Goal: Use online tool/utility: Utilize a website feature to perform a specific function

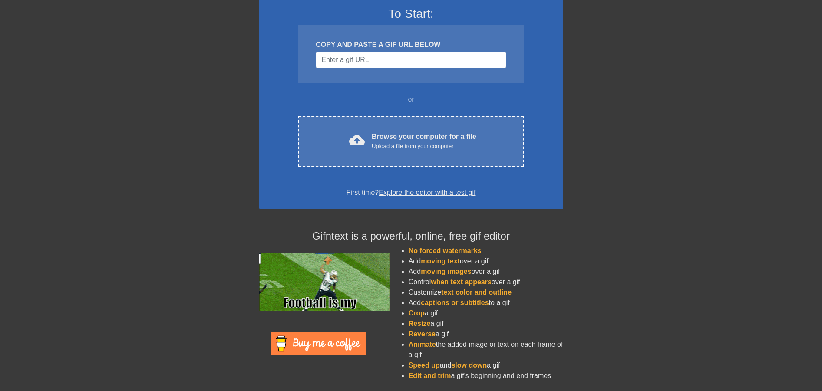
scroll to position [72, 0]
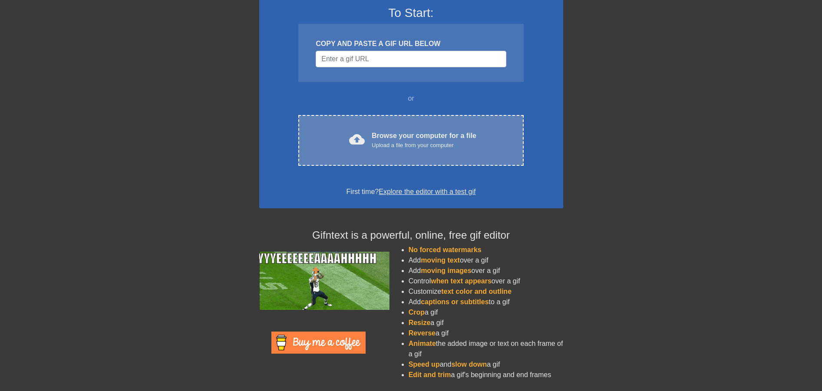
click at [479, 152] on div "cloud_upload Browse your computer for a file Upload a file from your computer C…" at bounding box center [410, 140] width 225 height 51
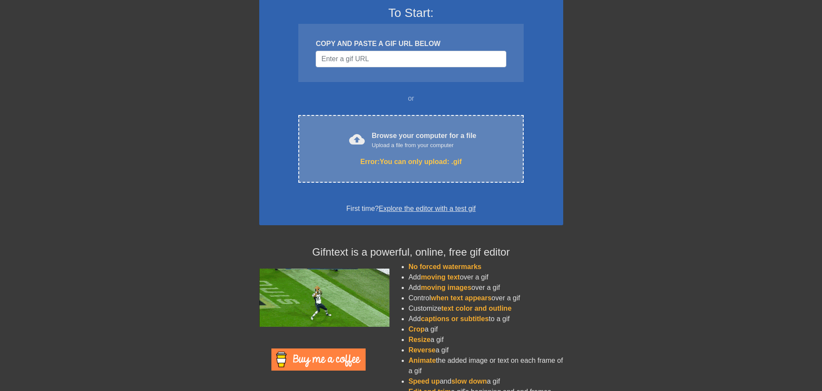
click at [415, 160] on div "Error: You can only upload: .gif" at bounding box center [411, 162] width 188 height 10
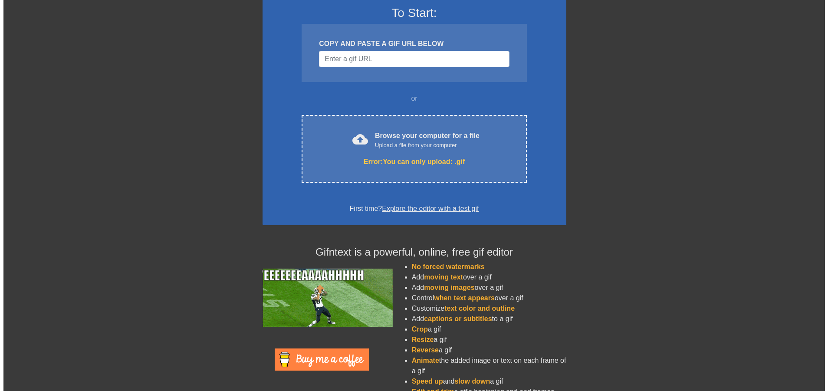
scroll to position [0, 0]
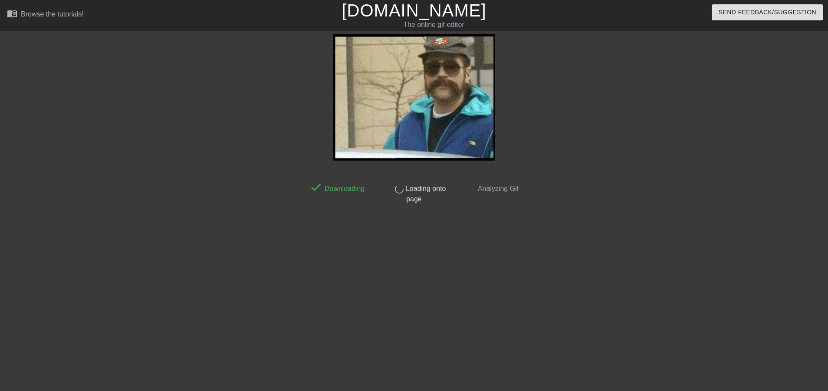
click at [647, 259] on html "menu_book Browse the tutorials! [DOMAIN_NAME] The online gif editor Send Feedba…" at bounding box center [414, 149] width 828 height 299
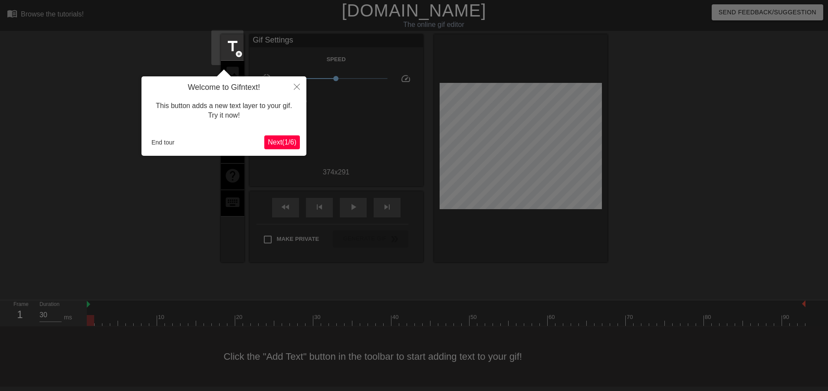
click at [266, 150] on div "Welcome to Gifntext! This button adds a new text layer to your gif. Try it now!…" at bounding box center [224, 115] width 165 height 79
click at [274, 143] on span "Next ( 1 / 6 )" at bounding box center [282, 142] width 29 height 7
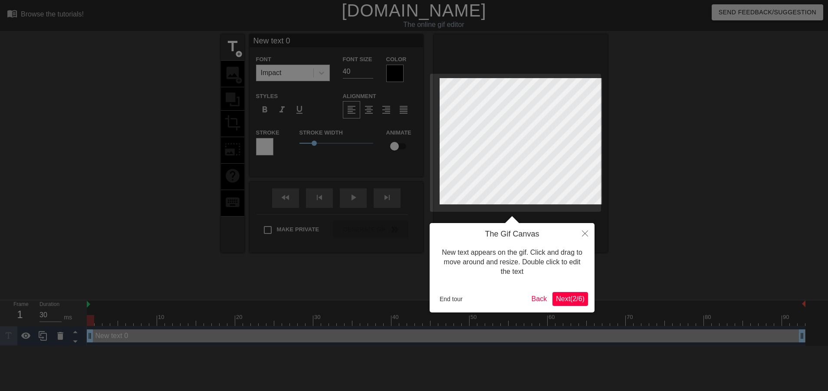
click at [568, 301] on span "Next ( 2 / 6 )" at bounding box center [570, 298] width 29 height 7
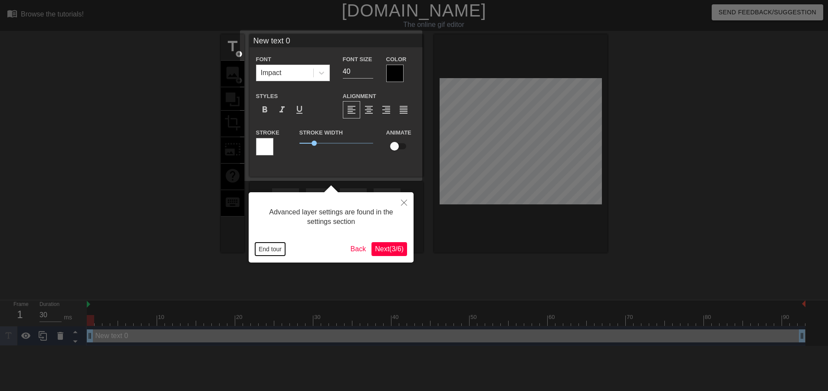
click at [270, 249] on button "End tour" at bounding box center [270, 249] width 30 height 13
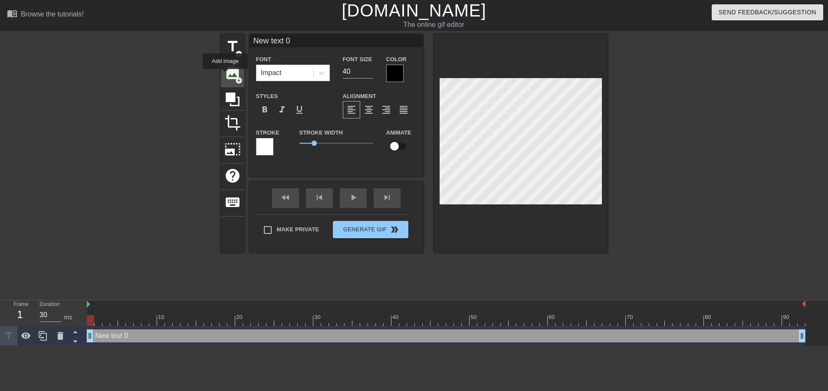
click at [225, 75] on span "image" at bounding box center [232, 73] width 17 height 17
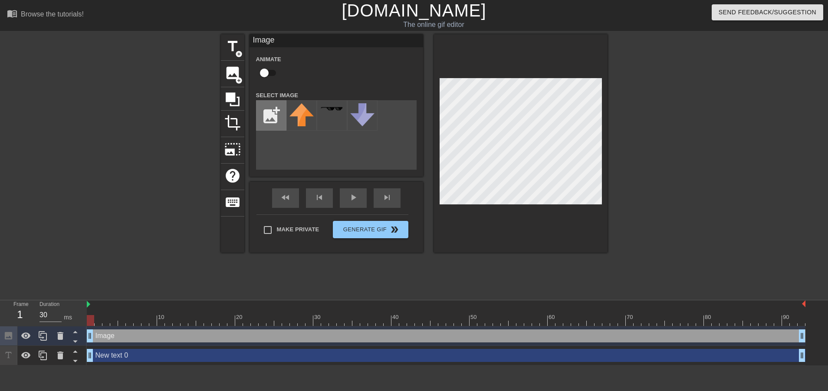
click at [261, 117] on input "file" at bounding box center [272, 116] width 30 height 30
type input "C:\fakepath\image-removebg-preview (1).png"
click at [301, 117] on img at bounding box center [302, 115] width 24 height 24
drag, startPoint x: 332, startPoint y: 158, endPoint x: 313, endPoint y: 127, distance: 36.5
click at [332, 157] on div "add_photo_alternate" at bounding box center [336, 134] width 161 height 69
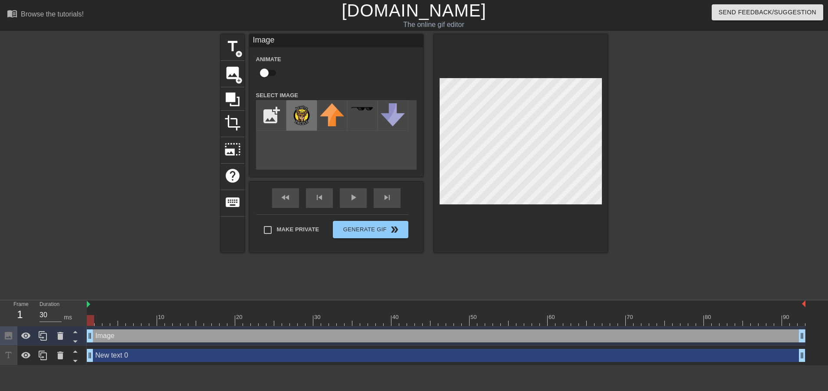
click at [295, 116] on img at bounding box center [302, 115] width 24 height 24
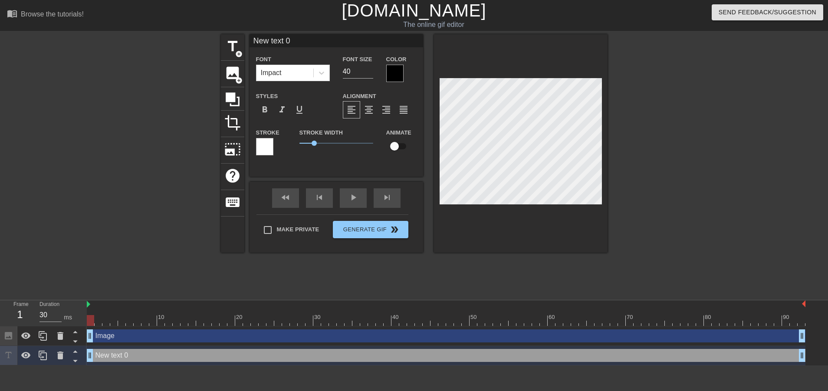
click at [619, 152] on div "title add_circle image add_circle crop photo_size_select_large help keyboard Ne…" at bounding box center [414, 164] width 828 height 261
click at [53, 346] on div at bounding box center [60, 355] width 17 height 19
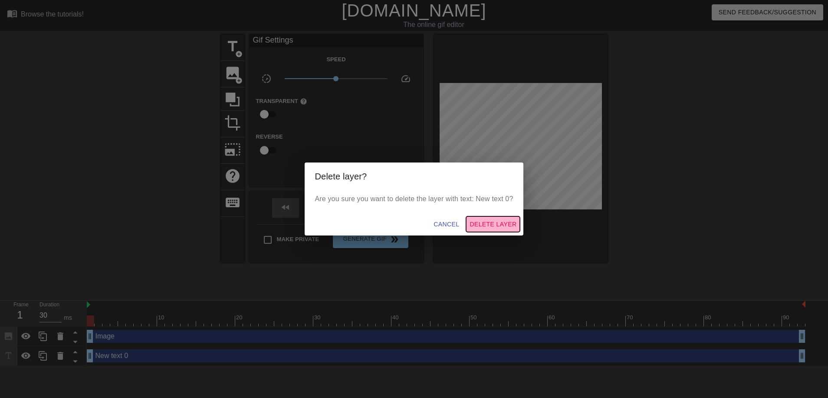
click at [497, 227] on span "Delete Layer" at bounding box center [493, 224] width 47 height 11
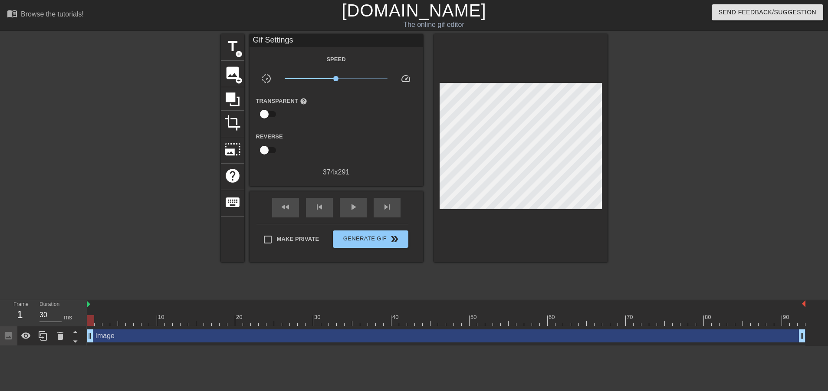
click at [111, 330] on div "Image drag_handle drag_handle" at bounding box center [446, 336] width 719 height 13
drag, startPoint x: 112, startPoint y: 287, endPoint x: 113, endPoint y: 294, distance: 7.6
click at [118, 300] on div "10 20 30 40 50 60 70 80 90 Image drag_handle drag_handle" at bounding box center [458, 323] width 742 height 46
drag, startPoint x: 104, startPoint y: 303, endPoint x: 121, endPoint y: 304, distance: 16.5
click at [121, 330] on div "Image drag_handle drag_handle" at bounding box center [446, 336] width 719 height 13
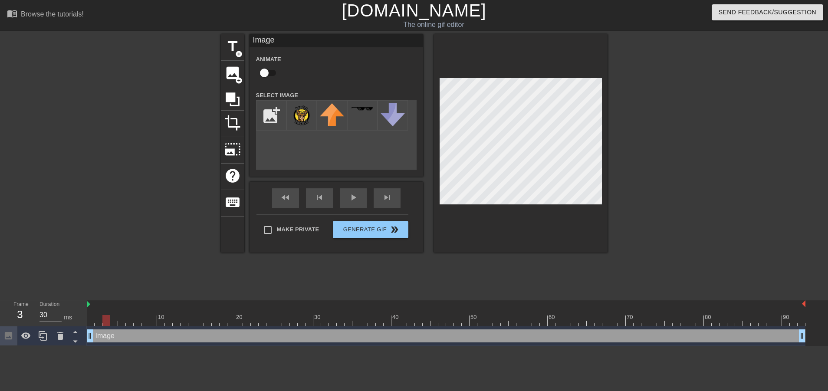
click at [103, 315] on div at bounding box center [446, 320] width 719 height 11
drag, startPoint x: 107, startPoint y: 279, endPoint x: 264, endPoint y: 284, distance: 157.7
click at [264, 300] on div "10 20 30 40 50 60 70 80 90" at bounding box center [446, 313] width 719 height 26
drag, startPoint x: 261, startPoint y: 278, endPoint x: 232, endPoint y: 279, distance: 29.1
click at [232, 315] on div at bounding box center [231, 320] width 7 height 11
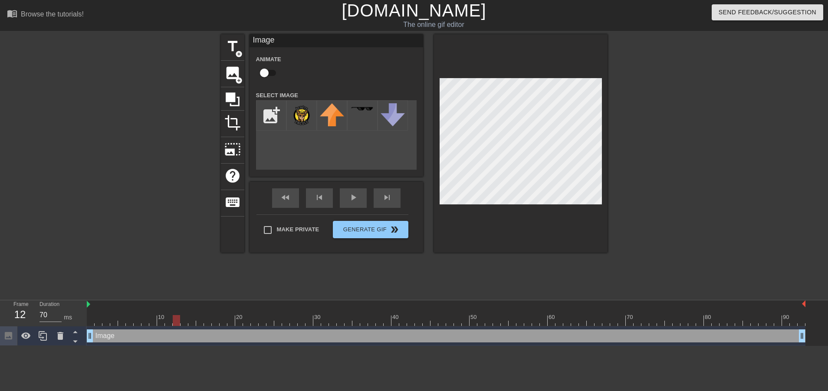
drag, startPoint x: 231, startPoint y: 279, endPoint x: 178, endPoint y: 284, distance: 54.1
click at [178, 315] on div at bounding box center [176, 320] width 7 height 11
drag, startPoint x: 178, startPoint y: 278, endPoint x: 237, endPoint y: 282, distance: 58.7
click at [227, 315] on div at bounding box center [223, 320] width 7 height 11
drag, startPoint x: 234, startPoint y: 279, endPoint x: 294, endPoint y: 281, distance: 60.0
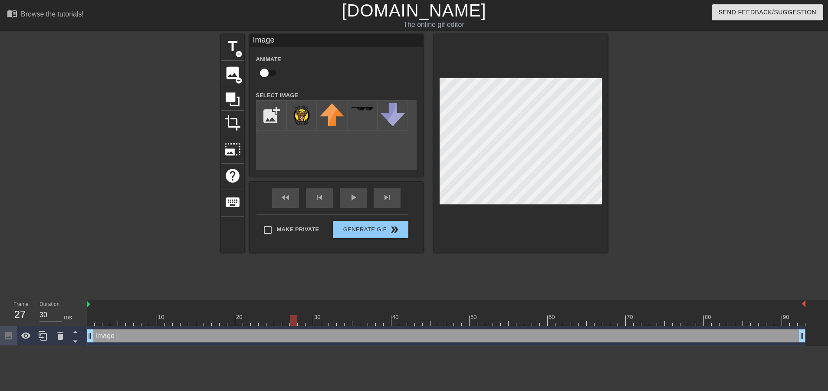
click at [294, 315] on div at bounding box center [293, 320] width 7 height 11
drag, startPoint x: 295, startPoint y: 277, endPoint x: 290, endPoint y: 277, distance: 5.2
click at [290, 315] on div at bounding box center [446, 320] width 719 height 11
drag, startPoint x: 285, startPoint y: 279, endPoint x: 292, endPoint y: 280, distance: 7.0
click at [292, 315] on div at bounding box center [293, 320] width 7 height 11
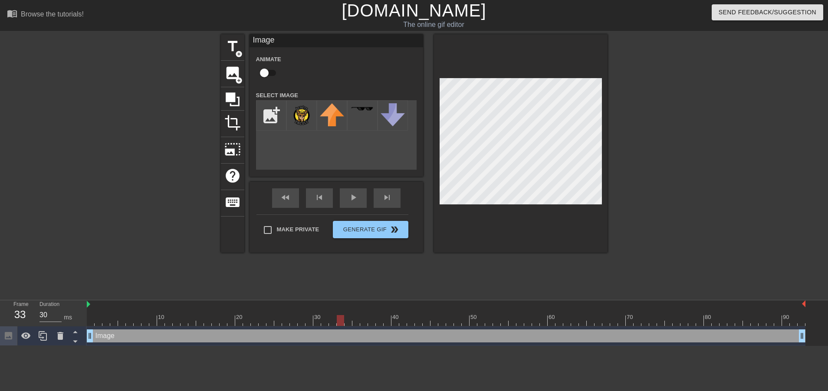
drag, startPoint x: 293, startPoint y: 280, endPoint x: 339, endPoint y: 285, distance: 46.4
click at [339, 300] on div "10 20 30 40 50 60 70 80 90 Image drag_handle drag_handle" at bounding box center [458, 323] width 742 height 46
drag, startPoint x: 341, startPoint y: 277, endPoint x: 364, endPoint y: 280, distance: 23.6
click at [364, 315] on div at bounding box center [363, 320] width 7 height 11
drag, startPoint x: 366, startPoint y: 281, endPoint x: 417, endPoint y: 282, distance: 51.2
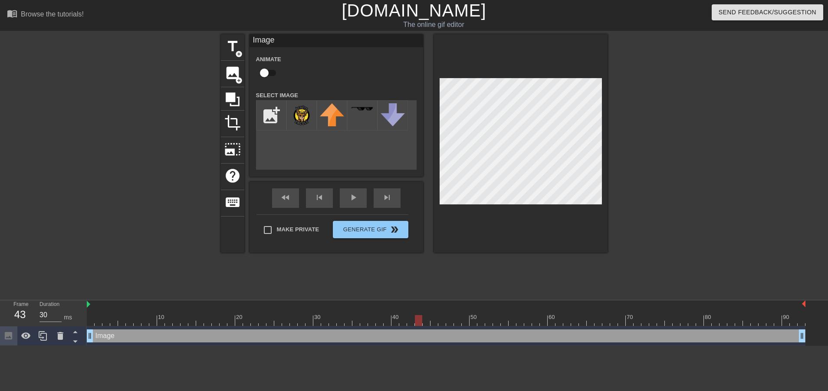
click at [417, 315] on div at bounding box center [418, 320] width 7 height 11
drag, startPoint x: 419, startPoint y: 277, endPoint x: 494, endPoint y: 231, distance: 87.6
click at [453, 315] on div at bounding box center [449, 320] width 7 height 11
drag, startPoint x: 450, startPoint y: 279, endPoint x: 470, endPoint y: 276, distance: 20.3
click at [468, 315] on div at bounding box center [465, 320] width 7 height 11
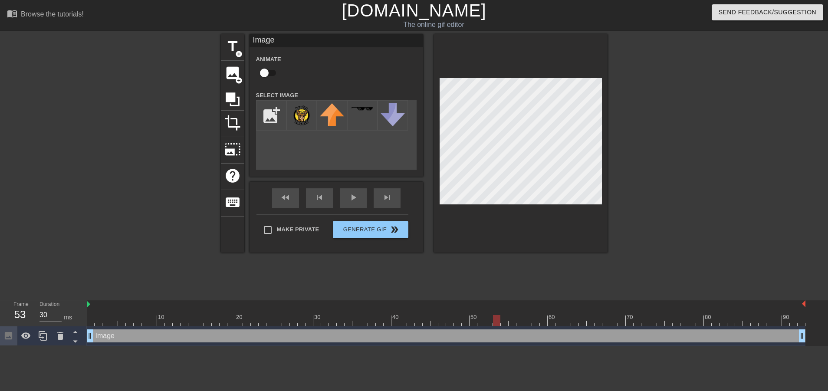
drag, startPoint x: 467, startPoint y: 279, endPoint x: 496, endPoint y: 279, distance: 29.5
click at [496, 315] on div at bounding box center [496, 320] width 7 height 11
type input "30"
drag, startPoint x: 499, startPoint y: 278, endPoint x: 793, endPoint y: 282, distance: 294.0
click at [793, 315] on div at bounding box center [793, 320] width 7 height 11
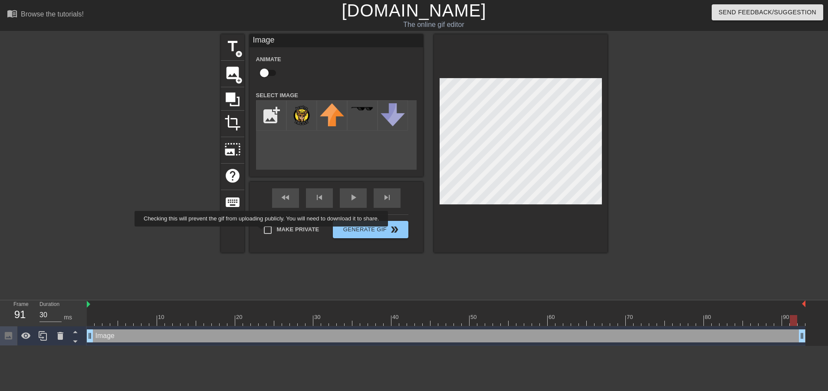
click at [259, 232] on input "Make Private" at bounding box center [268, 230] width 18 height 18
checkbox input "true"
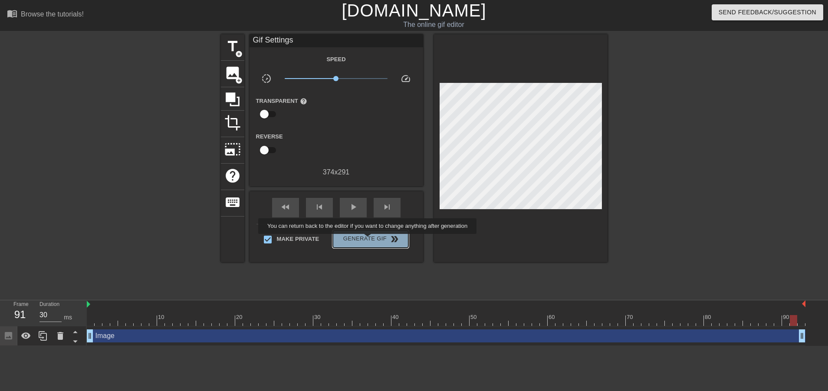
click at [368, 240] on span "Generate Gif double_arrow" at bounding box center [371, 239] width 68 height 10
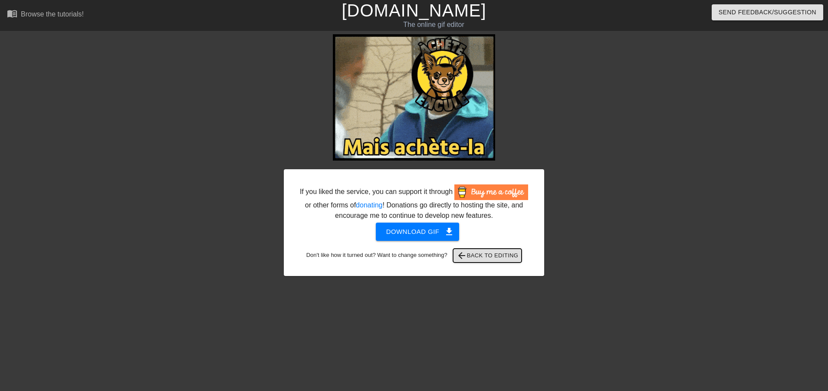
click at [482, 257] on span "arrow_back Back to Editing" at bounding box center [488, 256] width 62 height 10
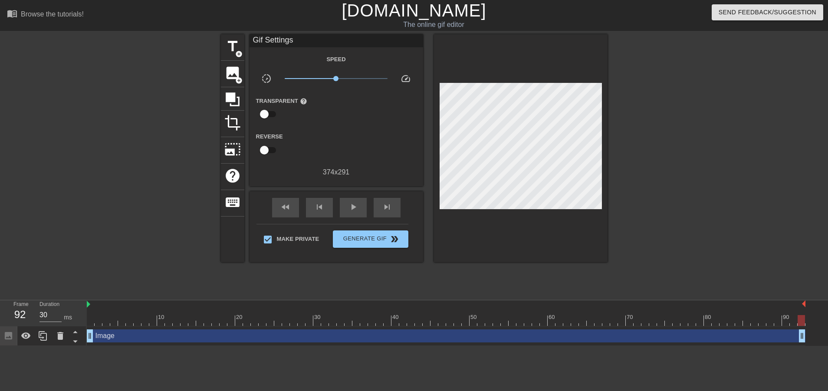
click at [134, 330] on div "Image drag_handle drag_handle" at bounding box center [446, 336] width 719 height 13
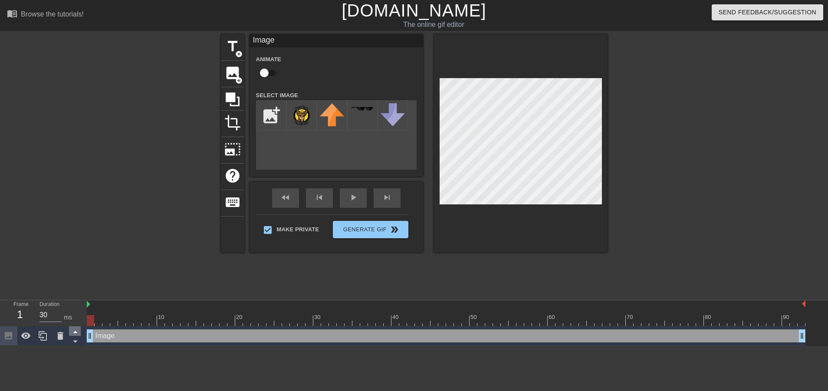
drag, startPoint x: 789, startPoint y: 281, endPoint x: 78, endPoint y: 287, distance: 711.7
click at [78, 300] on div "Frame 1 Duration 30 ms 10 20 30 40 50 60 70 80 90 Image drag_handle drag_handle" at bounding box center [414, 323] width 828 height 46
drag, startPoint x: 89, startPoint y: 279, endPoint x: 713, endPoint y: 277, distance: 624.4
click at [688, 315] on div at bounding box center [684, 320] width 7 height 11
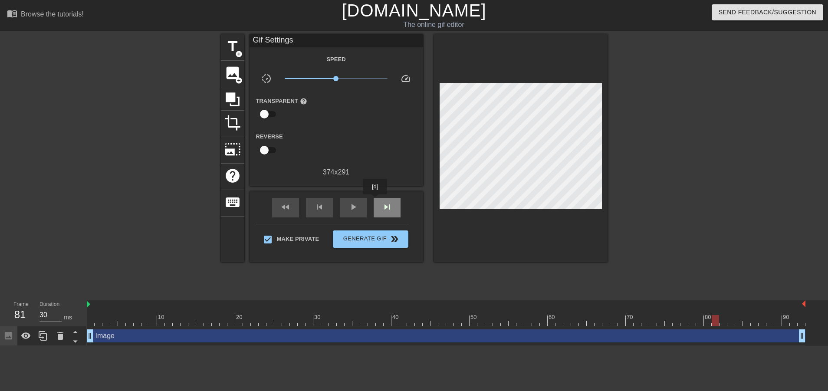
click at [375, 201] on div "skip_next" at bounding box center [387, 208] width 27 height 20
click at [382, 211] on span "skip_next" at bounding box center [387, 207] width 10 height 10
click at [284, 211] on span "fast_rewind" at bounding box center [286, 207] width 10 height 10
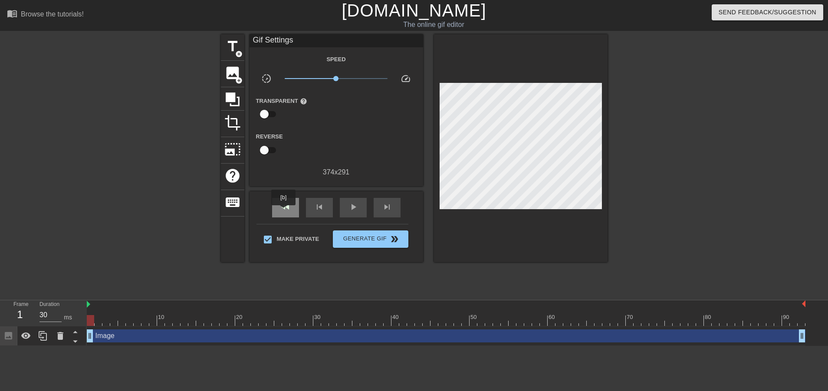
click at [284, 211] on span "fast_rewind" at bounding box center [286, 207] width 10 height 10
click at [353, 214] on div "play_arrow" at bounding box center [353, 208] width 27 height 20
click at [286, 213] on div "fast_rewind" at bounding box center [285, 208] width 27 height 20
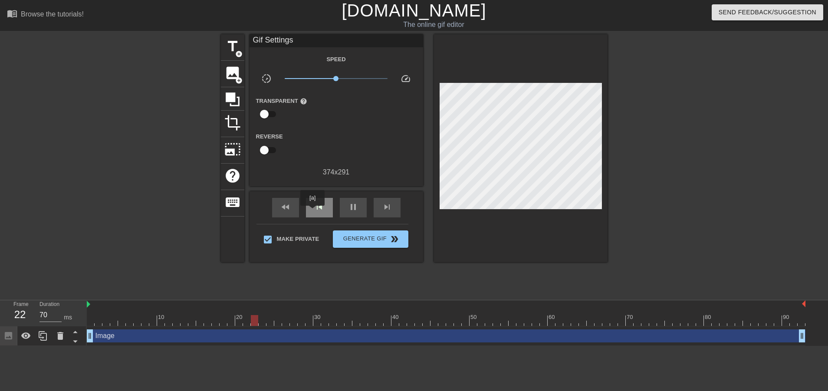
click at [314, 212] on span "skip_previous" at bounding box center [319, 207] width 10 height 10
click at [348, 211] on span "pause" at bounding box center [353, 207] width 10 height 10
click at [46, 331] on icon at bounding box center [43, 336] width 10 height 10
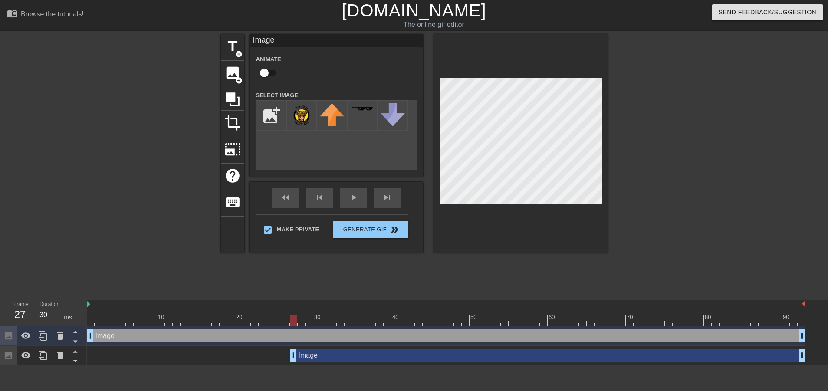
drag, startPoint x: 90, startPoint y: 316, endPoint x: 292, endPoint y: 319, distance: 201.9
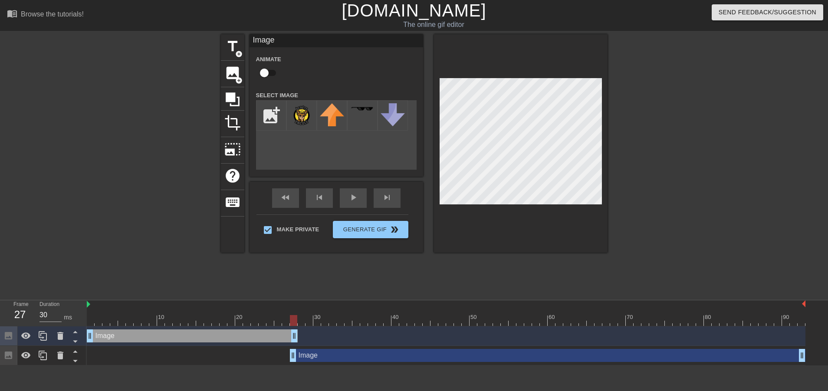
drag, startPoint x: 803, startPoint y: 296, endPoint x: 295, endPoint y: 300, distance: 508.5
click at [295, 327] on div "Image drag_handle drag_handle" at bounding box center [446, 337] width 719 height 20
click at [189, 330] on div "Image drag_handle drag_handle" at bounding box center [192, 336] width 211 height 13
drag, startPoint x: 294, startPoint y: 277, endPoint x: 104, endPoint y: 281, distance: 190.2
click at [97, 300] on div "10 20 30 40 50 60 70 80 90" at bounding box center [446, 313] width 719 height 26
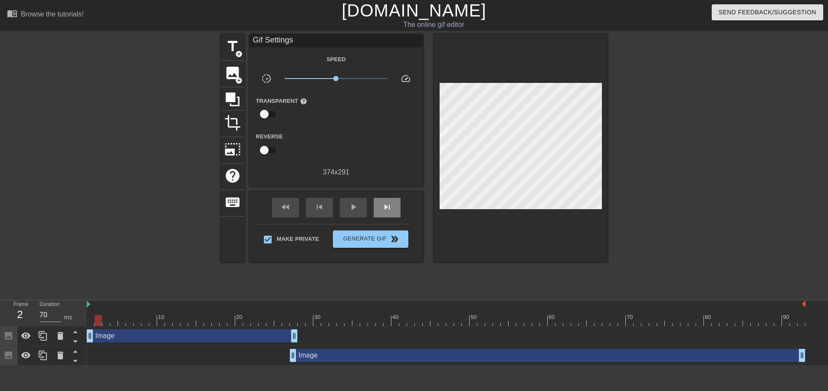
click at [373, 196] on div "fast_rewind skip_previous play_arrow skip_next" at bounding box center [337, 207] width 142 height 33
click at [382, 210] on span "skip_next" at bounding box center [387, 207] width 10 height 10
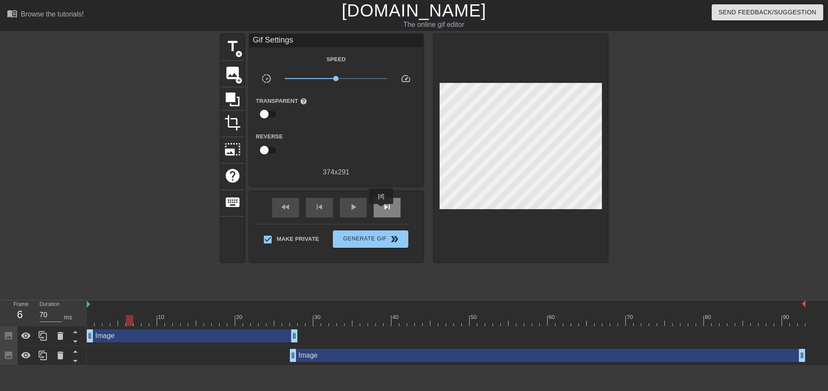
click at [382, 210] on span "skip_next" at bounding box center [387, 207] width 10 height 10
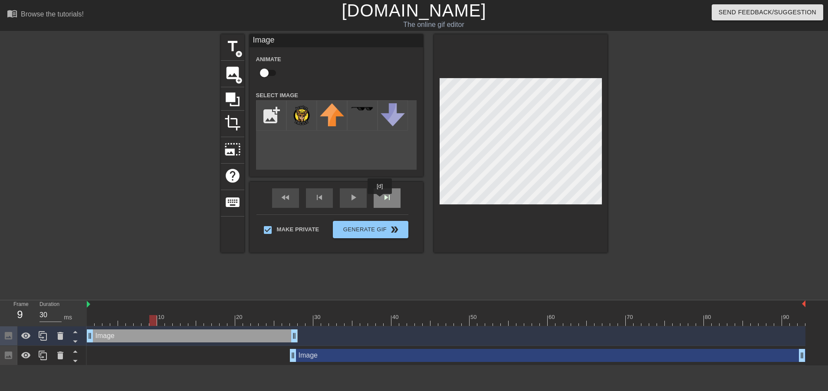
click at [380, 200] on div "skip_next" at bounding box center [387, 198] width 27 height 20
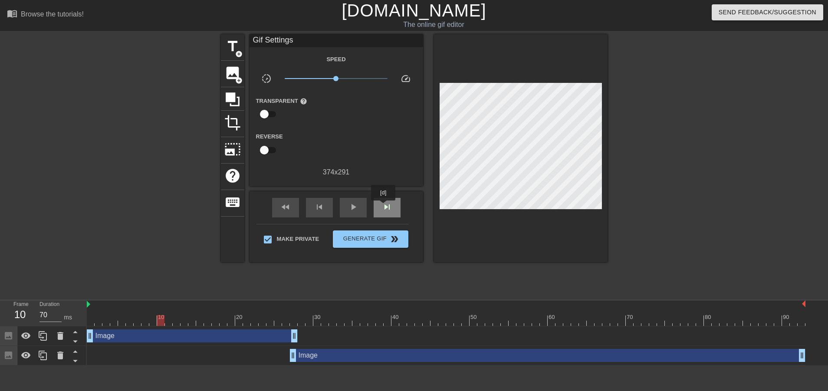
click at [383, 207] on span "skip_next" at bounding box center [387, 207] width 10 height 10
click at [384, 211] on span "skip_next" at bounding box center [387, 207] width 10 height 10
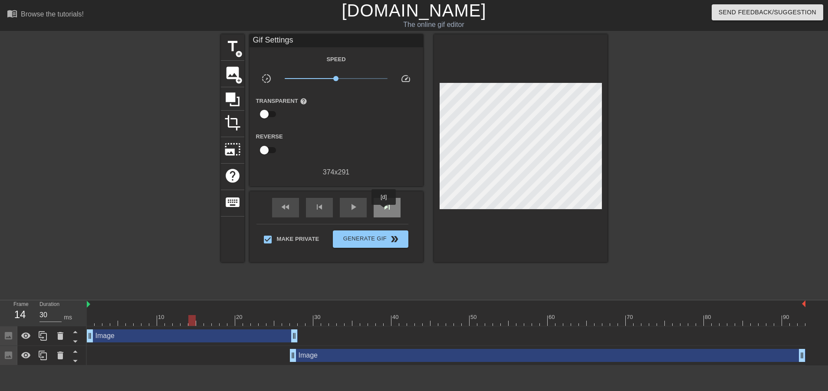
click at [384, 211] on span "skip_next" at bounding box center [387, 207] width 10 height 10
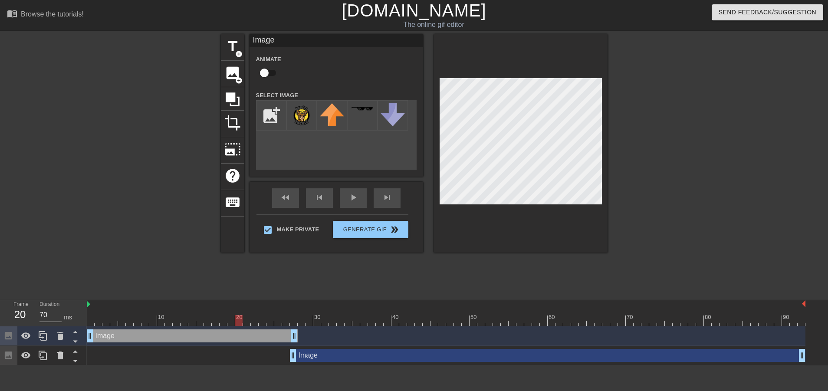
click at [238, 315] on div at bounding box center [446, 320] width 719 height 11
click at [248, 315] on div at bounding box center [446, 320] width 719 height 11
drag, startPoint x: 257, startPoint y: 278, endPoint x: 266, endPoint y: 277, distance: 9.2
click at [257, 315] on div at bounding box center [446, 320] width 719 height 11
click at [268, 315] on div at bounding box center [446, 320] width 719 height 11
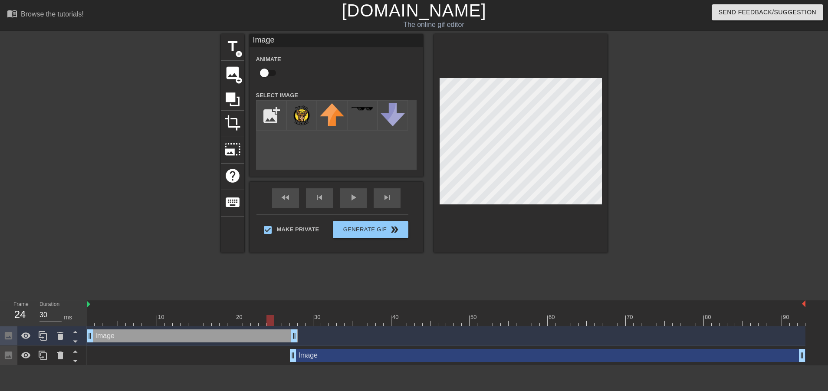
click at [274, 315] on div at bounding box center [446, 320] width 719 height 11
click at [280, 315] on div at bounding box center [277, 320] width 7 height 11
click at [288, 315] on div at bounding box center [446, 320] width 719 height 11
click at [293, 315] on div at bounding box center [446, 320] width 719 height 11
click at [284, 315] on div at bounding box center [446, 320] width 719 height 11
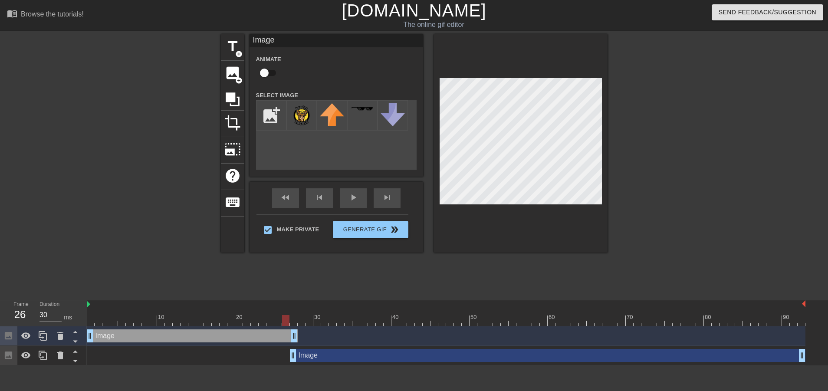
click at [277, 315] on div at bounding box center [446, 320] width 719 height 11
click at [270, 315] on div at bounding box center [446, 320] width 719 height 11
click at [262, 315] on div at bounding box center [446, 320] width 719 height 11
drag, startPoint x: 262, startPoint y: 279, endPoint x: 253, endPoint y: 279, distance: 9.1
click at [259, 315] on div at bounding box center [262, 320] width 7 height 11
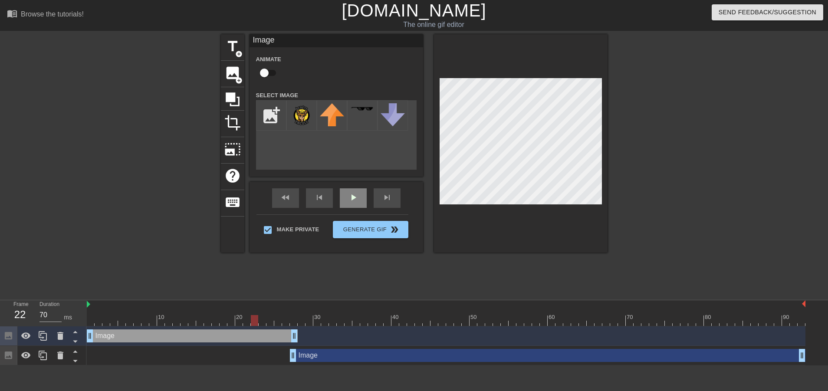
click at [340, 201] on div "play_arrow" at bounding box center [353, 198] width 27 height 20
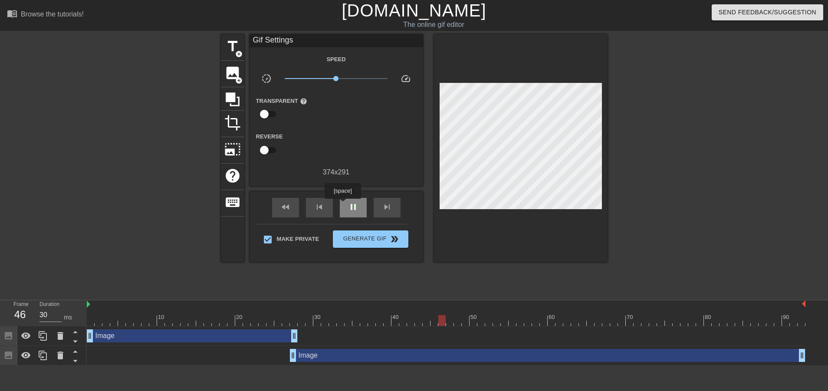
click at [348, 205] on span "pause" at bounding box center [353, 207] width 10 height 10
click at [314, 349] on div "Image drag_handle drag_handle" at bounding box center [548, 355] width 516 height 13
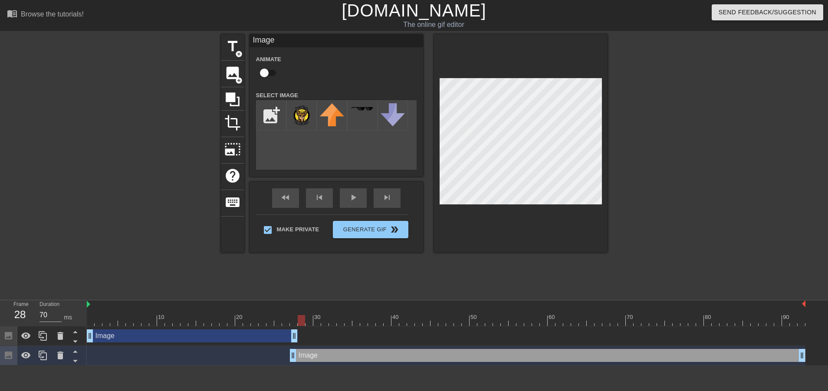
drag, startPoint x: 447, startPoint y: 277, endPoint x: 303, endPoint y: 283, distance: 144.7
click at [303, 315] on div at bounding box center [301, 320] width 7 height 11
click at [309, 315] on div at bounding box center [446, 320] width 719 height 11
click at [321, 315] on div at bounding box center [446, 320] width 719 height 11
click at [328, 315] on div at bounding box center [446, 320] width 719 height 11
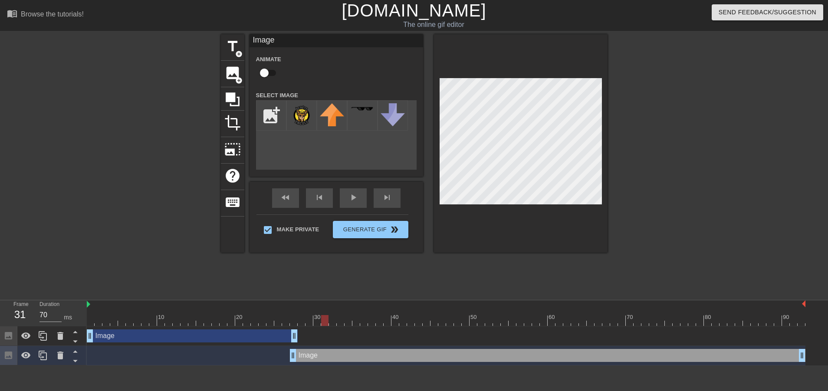
click at [334, 315] on div at bounding box center [446, 320] width 719 height 11
click at [326, 315] on div at bounding box center [446, 320] width 719 height 11
click at [340, 315] on div at bounding box center [446, 320] width 719 height 11
click at [353, 315] on div at bounding box center [446, 320] width 719 height 11
click at [363, 315] on div at bounding box center [446, 320] width 719 height 11
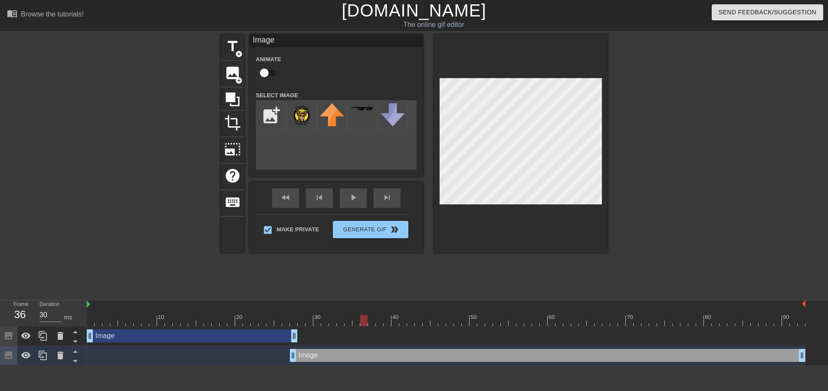
click at [373, 315] on div at bounding box center [446, 320] width 719 height 11
click at [380, 315] on div at bounding box center [446, 320] width 719 height 11
click at [387, 315] on div at bounding box center [446, 320] width 719 height 11
click at [393, 315] on div at bounding box center [446, 320] width 719 height 11
click at [402, 315] on div at bounding box center [446, 320] width 719 height 11
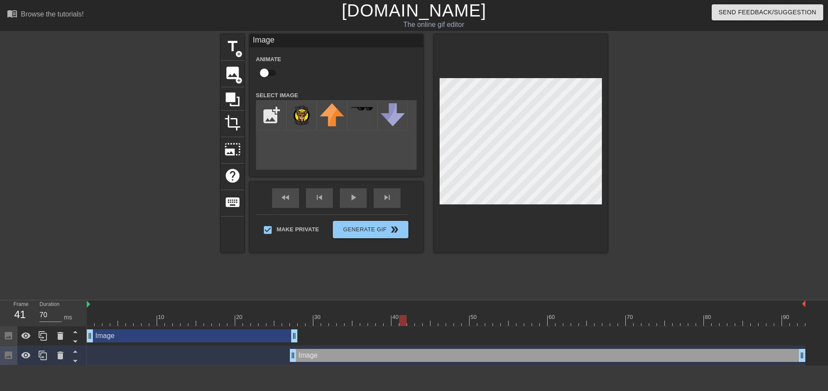
click at [410, 315] on div at bounding box center [446, 320] width 719 height 11
click at [414, 315] on div at bounding box center [410, 320] width 7 height 11
click at [420, 315] on div at bounding box center [446, 320] width 719 height 11
click at [427, 315] on div at bounding box center [446, 320] width 719 height 11
click at [433, 315] on div at bounding box center [446, 320] width 719 height 11
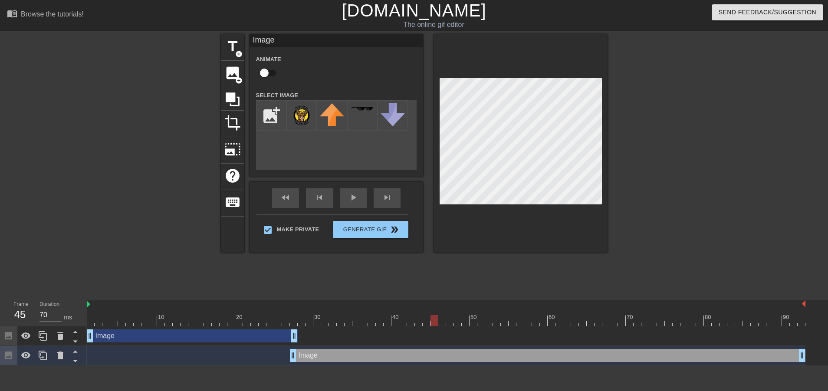
click at [444, 315] on div at bounding box center [446, 320] width 719 height 11
click at [452, 315] on div at bounding box center [446, 320] width 719 height 11
click at [459, 315] on div at bounding box center [446, 320] width 719 height 11
click at [465, 315] on div at bounding box center [446, 320] width 719 height 11
click at [480, 315] on div at bounding box center [446, 320] width 719 height 11
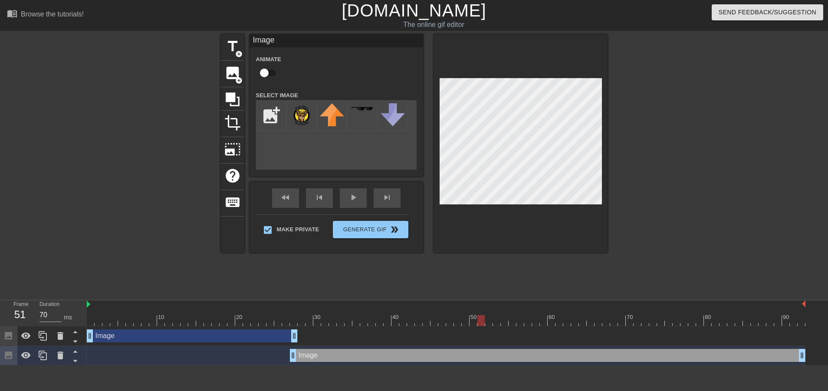
click at [490, 315] on div at bounding box center [446, 320] width 719 height 11
click at [498, 315] on div at bounding box center [446, 320] width 719 height 11
drag, startPoint x: 507, startPoint y: 280, endPoint x: 515, endPoint y: 277, distance: 8.7
click at [509, 315] on div at bounding box center [446, 320] width 719 height 11
drag, startPoint x: 515, startPoint y: 277, endPoint x: 524, endPoint y: 276, distance: 8.4
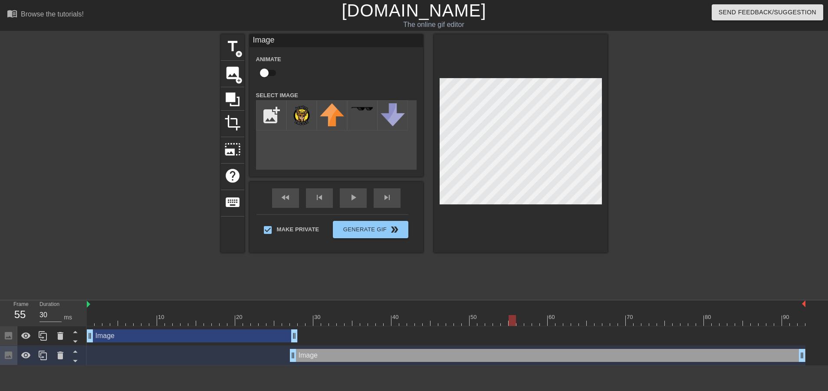
click at [516, 315] on div at bounding box center [512, 320] width 7 height 11
click at [526, 315] on div at bounding box center [446, 320] width 719 height 11
click at [536, 315] on div at bounding box center [446, 320] width 719 height 11
click at [543, 315] on div at bounding box center [446, 320] width 719 height 11
click at [557, 315] on div at bounding box center [446, 320] width 719 height 11
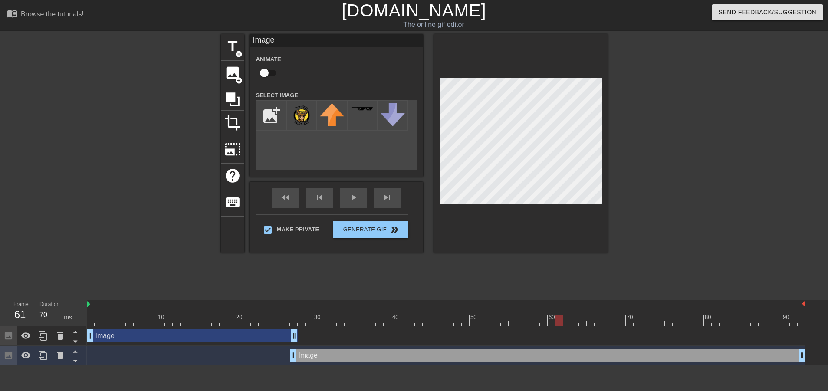
drag, startPoint x: 568, startPoint y: 282, endPoint x: 573, endPoint y: 283, distance: 5.3
click at [569, 315] on div at bounding box center [446, 320] width 719 height 11
click at [578, 315] on div at bounding box center [446, 320] width 719 height 11
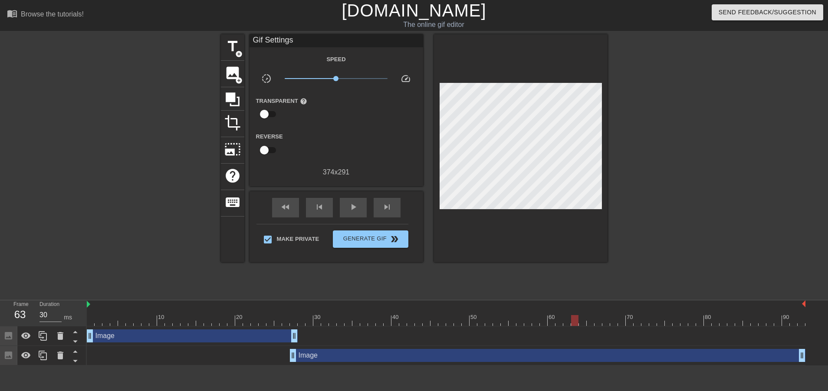
drag, startPoint x: 588, startPoint y: 285, endPoint x: 597, endPoint y: 280, distance: 10.9
click at [589, 300] on div "10 20 30 40 50 60 70 80 90 Image drag_handle drag_handle Image drag_handle drag…" at bounding box center [458, 332] width 742 height 65
click at [588, 315] on div at bounding box center [446, 320] width 719 height 11
click at [601, 315] on div at bounding box center [446, 320] width 719 height 11
drag, startPoint x: 617, startPoint y: 290, endPoint x: 622, endPoint y: 289, distance: 4.9
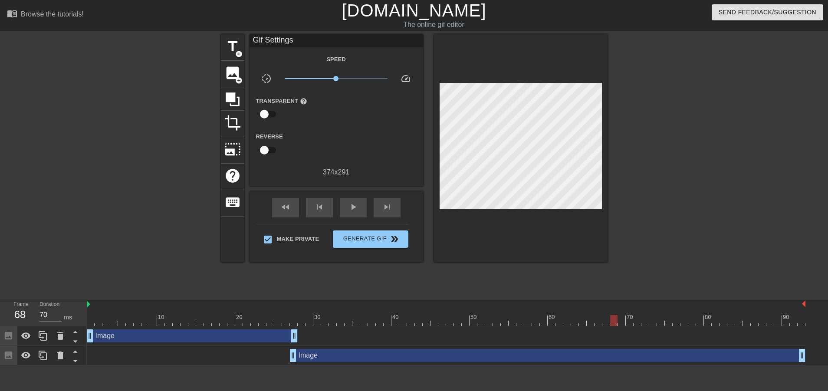
click at [617, 315] on div at bounding box center [446, 320] width 719 height 11
drag, startPoint x: 637, startPoint y: 286, endPoint x: 663, endPoint y: 287, distance: 26.1
click at [639, 315] on div at bounding box center [446, 320] width 719 height 11
click at [663, 315] on div at bounding box center [446, 320] width 719 height 11
drag, startPoint x: 684, startPoint y: 287, endPoint x: 702, endPoint y: 287, distance: 17.4
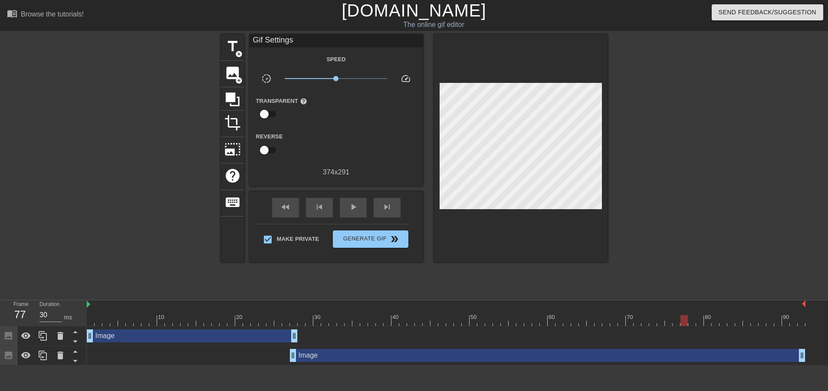
click at [686, 315] on div at bounding box center [446, 320] width 719 height 11
click at [704, 315] on div at bounding box center [446, 320] width 719 height 11
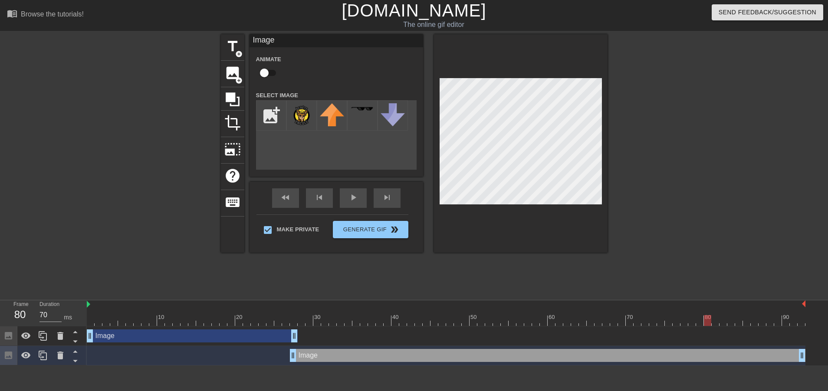
drag, startPoint x: 710, startPoint y: 278, endPoint x: 696, endPoint y: 279, distance: 13.1
click at [710, 315] on div at bounding box center [707, 320] width 7 height 11
click at [696, 315] on div at bounding box center [446, 320] width 719 height 11
click at [690, 315] on div at bounding box center [692, 320] width 7 height 11
click at [702, 315] on div at bounding box center [446, 320] width 719 height 11
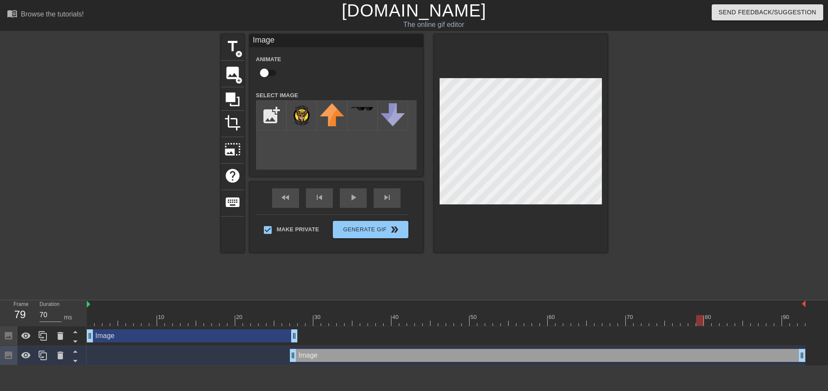
click at [708, 315] on div at bounding box center [446, 320] width 719 height 11
click at [728, 315] on div at bounding box center [446, 320] width 719 height 11
click at [735, 315] on div at bounding box center [731, 320] width 7 height 11
click at [758, 315] on div at bounding box center [446, 320] width 719 height 11
click at [763, 315] on div at bounding box center [446, 320] width 719 height 11
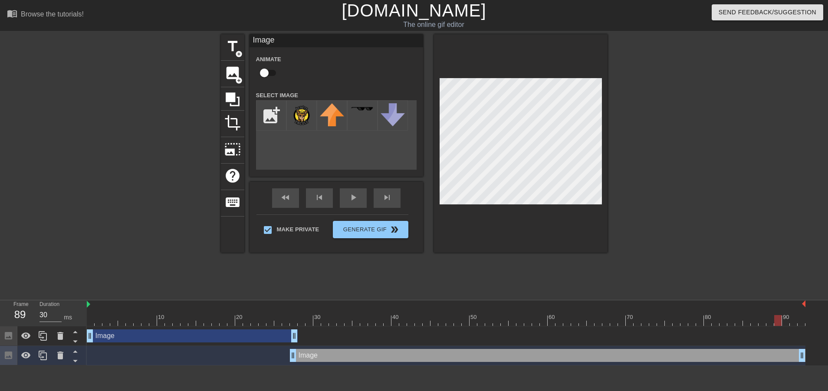
click at [782, 315] on div at bounding box center [446, 320] width 719 height 11
click at [797, 315] on div at bounding box center [446, 320] width 719 height 11
click at [804, 315] on div at bounding box center [446, 320] width 719 height 11
click at [342, 198] on div "play_arrow" at bounding box center [353, 198] width 27 height 20
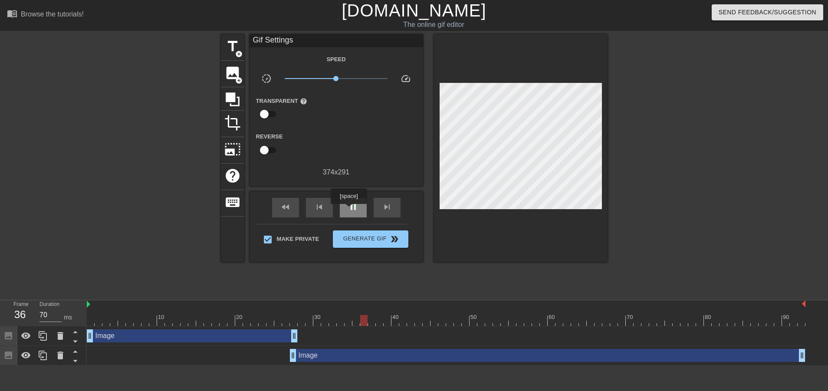
click at [349, 210] on span "pause" at bounding box center [353, 207] width 10 height 10
drag, startPoint x: 397, startPoint y: 285, endPoint x: 335, endPoint y: 287, distance: 61.7
click at [335, 315] on div at bounding box center [332, 320] width 7 height 11
click at [340, 315] on div at bounding box center [446, 320] width 719 height 11
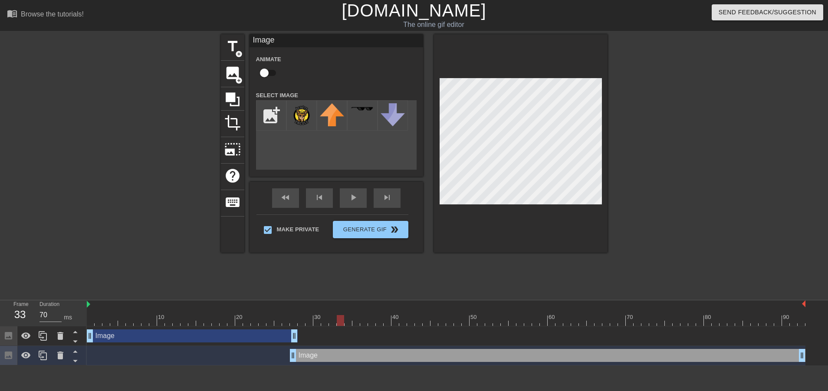
click at [350, 315] on div at bounding box center [446, 320] width 719 height 11
click at [360, 315] on div at bounding box center [446, 320] width 719 height 11
click at [366, 315] on div at bounding box center [446, 320] width 719 height 11
click at [374, 315] on div at bounding box center [446, 320] width 719 height 11
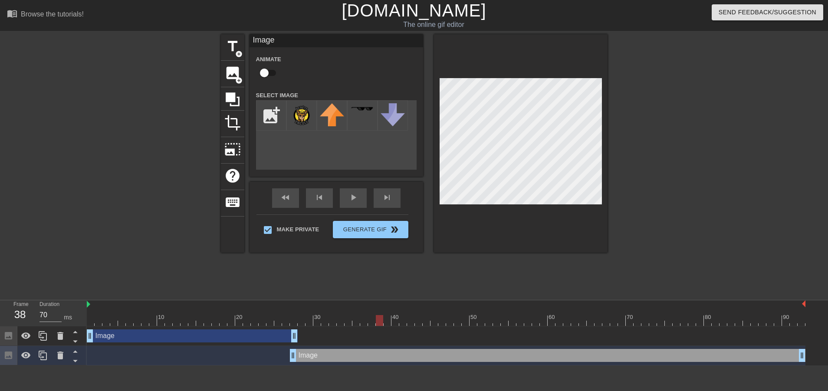
click at [383, 315] on div at bounding box center [446, 320] width 719 height 11
click at [380, 315] on div at bounding box center [379, 320] width 7 height 11
click at [387, 315] on div at bounding box center [446, 320] width 719 height 11
click at [395, 315] on div at bounding box center [446, 320] width 719 height 11
click at [402, 315] on div at bounding box center [446, 320] width 719 height 11
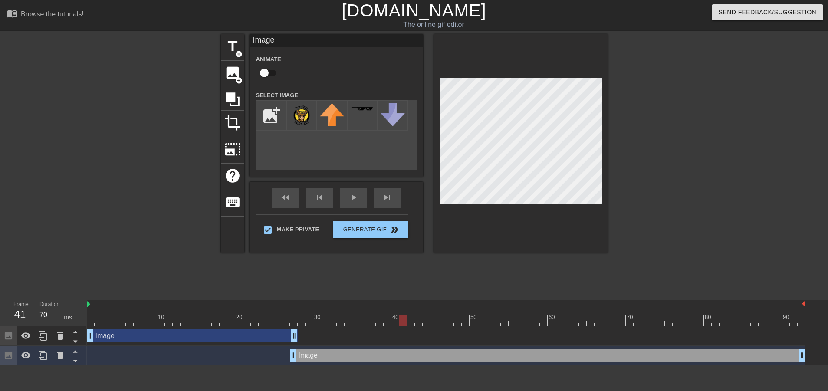
click at [412, 315] on div at bounding box center [446, 320] width 719 height 11
click at [419, 315] on div at bounding box center [446, 320] width 719 height 11
drag, startPoint x: 426, startPoint y: 278, endPoint x: 432, endPoint y: 278, distance: 5.7
click at [427, 315] on div at bounding box center [446, 320] width 719 height 11
click at [419, 315] on div at bounding box center [446, 320] width 719 height 11
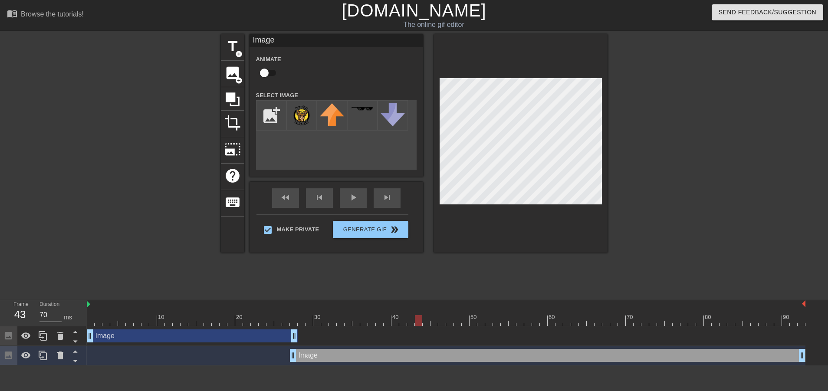
click at [413, 315] on div at bounding box center [446, 320] width 719 height 11
click at [420, 315] on div at bounding box center [446, 320] width 719 height 11
click at [426, 315] on div at bounding box center [446, 320] width 719 height 11
click at [434, 315] on div at bounding box center [446, 320] width 719 height 11
click at [443, 315] on div at bounding box center [446, 320] width 719 height 11
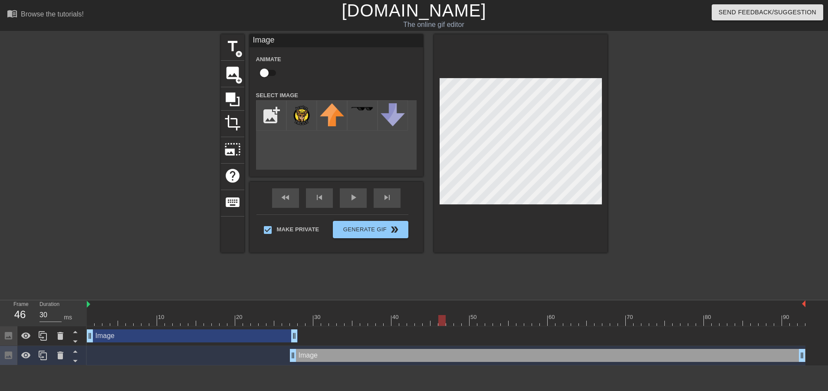
click at [449, 315] on div at bounding box center [446, 320] width 719 height 11
click at [458, 315] on div at bounding box center [446, 320] width 719 height 11
click at [468, 315] on div at bounding box center [446, 320] width 719 height 11
click at [458, 315] on div at bounding box center [446, 320] width 719 height 11
click at [472, 315] on div at bounding box center [446, 320] width 719 height 11
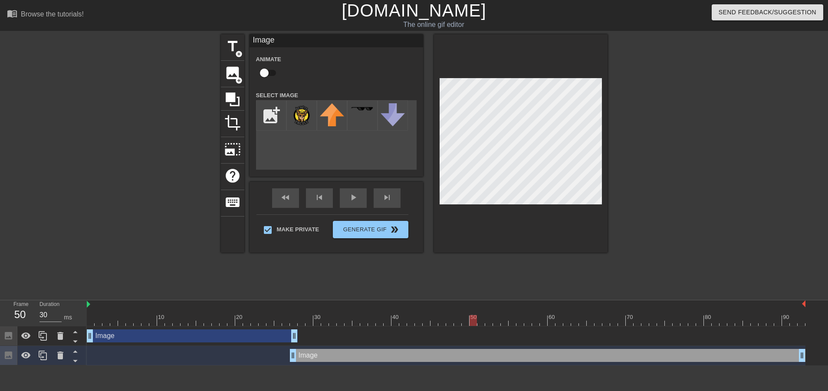
click at [479, 315] on div at bounding box center [446, 320] width 719 height 11
click at [489, 315] on div at bounding box center [446, 320] width 719 height 11
click at [500, 300] on div "10 20 30 40 50 60 70 80 90" at bounding box center [446, 313] width 719 height 26
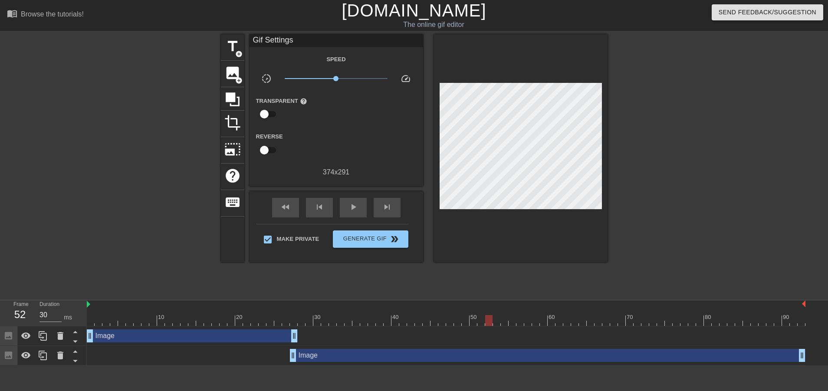
click at [499, 315] on div at bounding box center [446, 320] width 719 height 11
click at [509, 315] on div at bounding box center [446, 320] width 719 height 11
click at [513, 315] on div at bounding box center [512, 320] width 7 height 11
click at [342, 215] on div "play_arrow" at bounding box center [353, 208] width 27 height 20
click at [350, 209] on span "pause" at bounding box center [353, 207] width 10 height 10
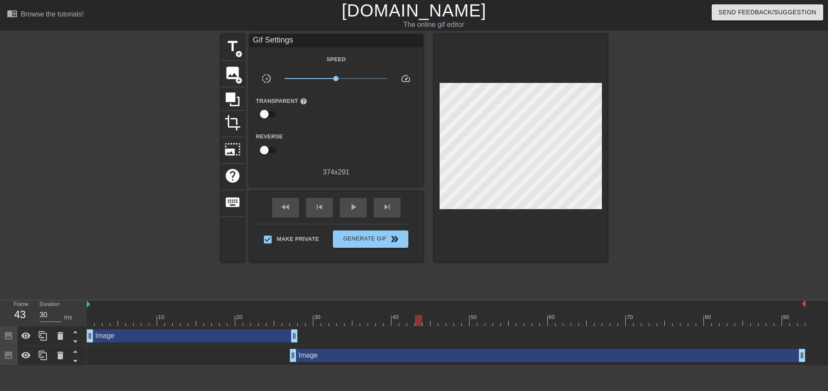
click at [418, 315] on div at bounding box center [446, 320] width 719 height 11
click at [411, 315] on div at bounding box center [446, 320] width 719 height 11
click at [399, 315] on div at bounding box center [446, 320] width 719 height 11
click at [391, 315] on div at bounding box center [446, 320] width 719 height 11
click at [373, 315] on div at bounding box center [446, 320] width 719 height 11
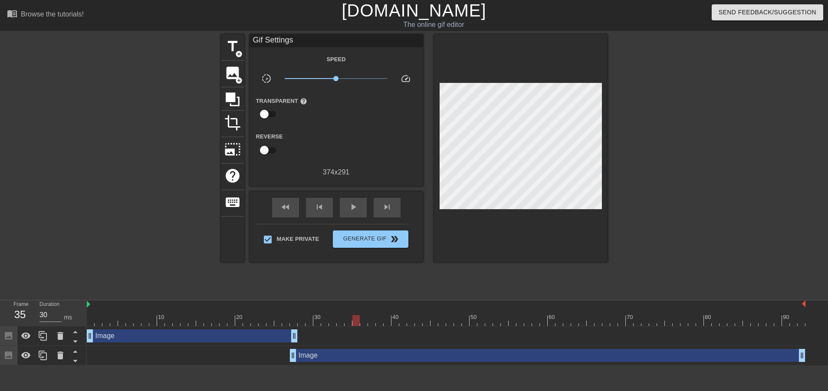
click at [358, 315] on div at bounding box center [446, 320] width 719 height 11
click at [350, 315] on div at bounding box center [446, 320] width 719 height 11
click at [346, 315] on div at bounding box center [348, 320] width 7 height 11
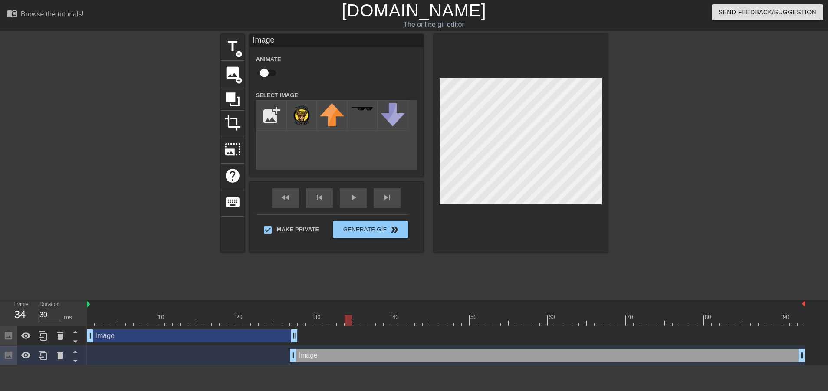
drag, startPoint x: 358, startPoint y: 279, endPoint x: 364, endPoint y: 274, distance: 8.0
click at [357, 315] on div at bounding box center [446, 320] width 719 height 11
click at [363, 315] on div at bounding box center [446, 320] width 719 height 11
click at [372, 315] on div at bounding box center [446, 320] width 719 height 11
click at [350, 315] on div at bounding box center [446, 320] width 719 height 11
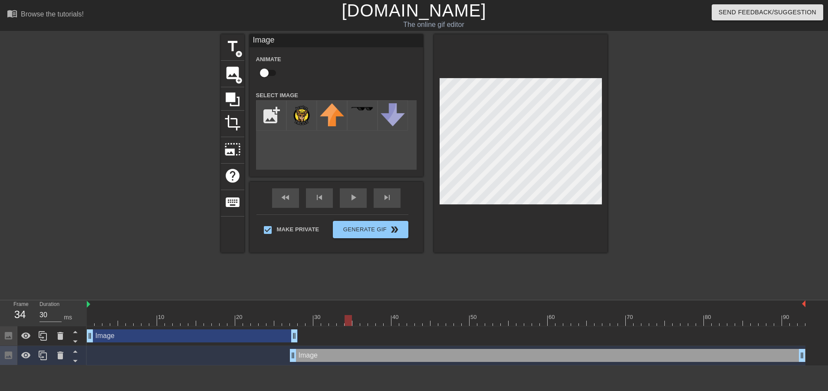
click at [339, 315] on div at bounding box center [446, 320] width 719 height 11
click at [331, 315] on div at bounding box center [446, 320] width 719 height 11
click at [324, 315] on div at bounding box center [446, 320] width 719 height 11
click at [342, 315] on div at bounding box center [446, 320] width 719 height 11
drag, startPoint x: 340, startPoint y: 277, endPoint x: 331, endPoint y: 281, distance: 9.2
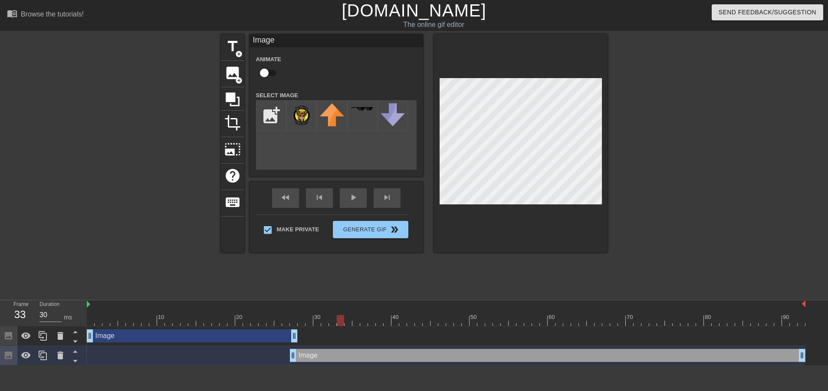
click at [339, 315] on div at bounding box center [340, 320] width 7 height 11
click at [331, 315] on div at bounding box center [446, 320] width 719 height 11
click at [326, 315] on div at bounding box center [446, 320] width 719 height 11
click at [320, 315] on div at bounding box center [446, 320] width 719 height 11
click at [320, 315] on div at bounding box center [317, 320] width 7 height 11
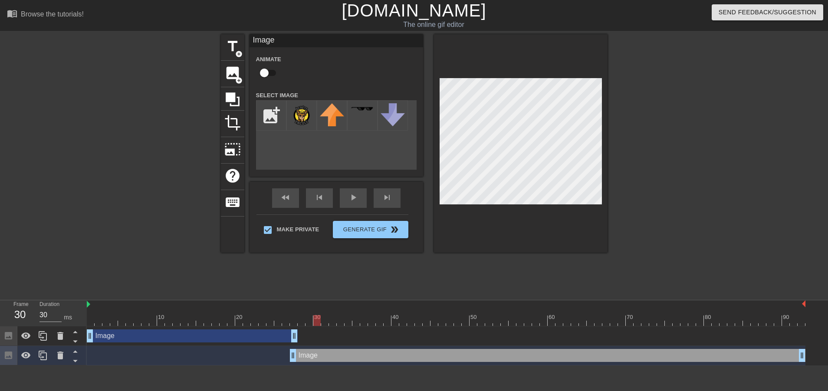
click at [310, 315] on div at bounding box center [446, 320] width 719 height 11
click at [306, 315] on div at bounding box center [309, 320] width 7 height 11
click at [299, 315] on div at bounding box center [446, 320] width 719 height 11
click at [333, 349] on div "Image drag_handle drag_handle" at bounding box center [548, 355] width 516 height 13
click at [310, 315] on div at bounding box center [446, 320] width 719 height 11
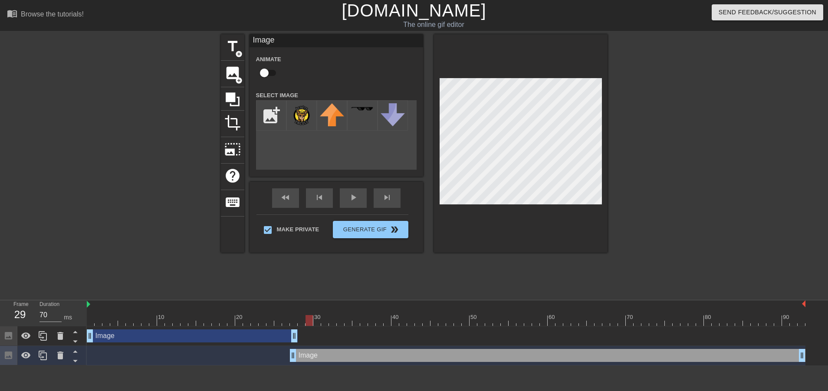
click at [317, 315] on div at bounding box center [446, 320] width 719 height 11
click at [327, 315] on div at bounding box center [446, 320] width 719 height 11
click at [333, 315] on div at bounding box center [446, 320] width 719 height 11
click at [327, 315] on div at bounding box center [446, 320] width 719 height 11
click at [331, 315] on div at bounding box center [446, 320] width 719 height 11
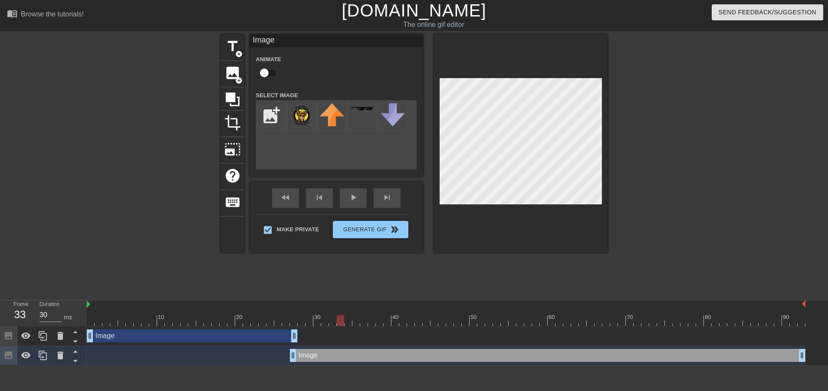
click at [342, 315] on div at bounding box center [446, 320] width 719 height 11
click at [349, 315] on div at bounding box center [446, 320] width 719 height 11
click at [350, 315] on div at bounding box center [348, 320] width 7 height 11
click at [355, 315] on div at bounding box center [446, 320] width 719 height 11
click at [369, 315] on div at bounding box center [446, 320] width 719 height 11
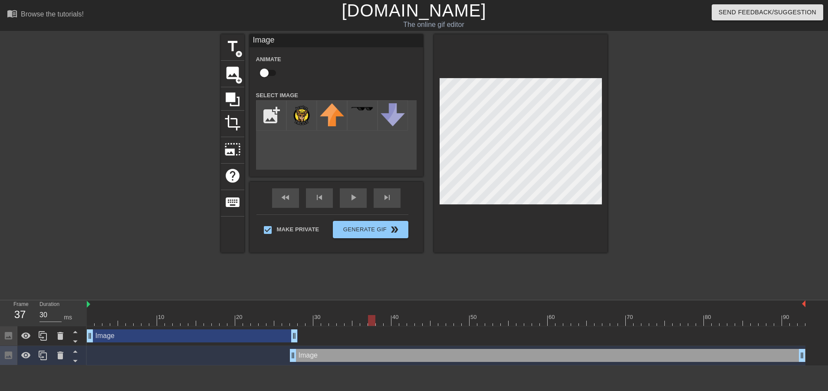
click at [359, 315] on div at bounding box center [446, 320] width 719 height 11
click at [364, 315] on div at bounding box center [446, 320] width 719 height 11
click at [373, 315] on div at bounding box center [446, 320] width 719 height 11
click at [376, 315] on div at bounding box center [446, 320] width 719 height 11
click at [381, 315] on div at bounding box center [446, 320] width 719 height 11
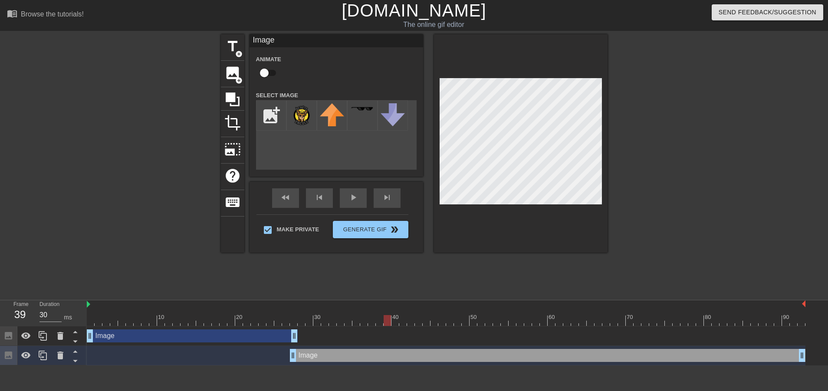
click at [388, 315] on div at bounding box center [446, 320] width 719 height 11
click at [399, 315] on div at bounding box center [446, 320] width 719 height 11
click at [401, 315] on div at bounding box center [446, 320] width 719 height 11
click at [410, 315] on div at bounding box center [446, 320] width 719 height 11
click at [418, 315] on div at bounding box center [446, 320] width 719 height 11
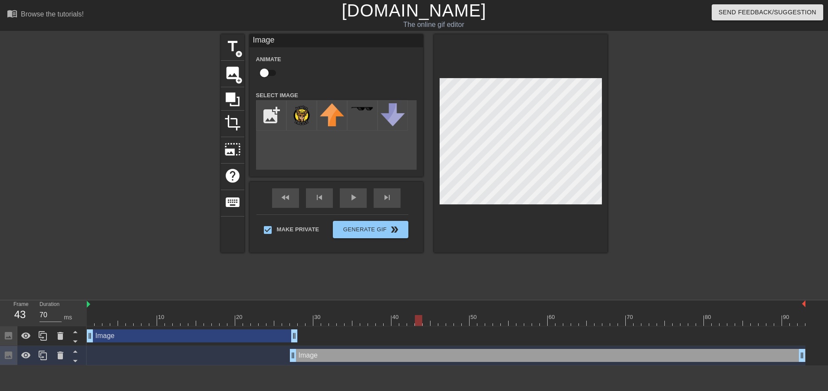
click at [426, 315] on div at bounding box center [446, 320] width 719 height 11
click at [436, 315] on div at bounding box center [446, 320] width 719 height 11
click at [448, 315] on div at bounding box center [446, 320] width 719 height 11
click at [442, 315] on div at bounding box center [446, 320] width 719 height 11
click at [449, 315] on div at bounding box center [446, 320] width 719 height 11
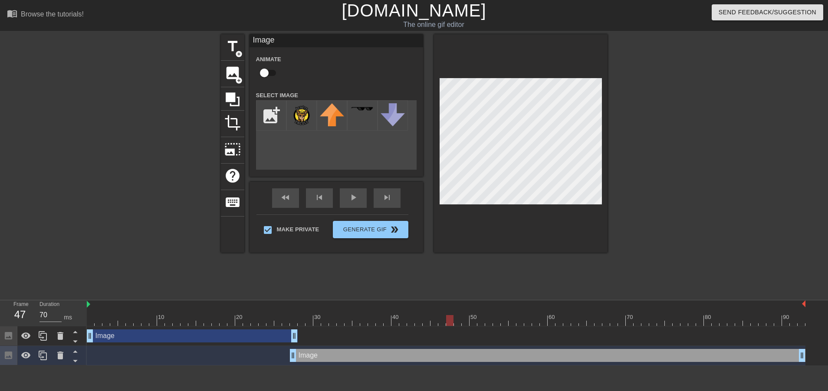
click at [458, 315] on div at bounding box center [446, 320] width 719 height 11
click at [466, 315] on div at bounding box center [446, 320] width 719 height 11
click at [476, 315] on div at bounding box center [446, 320] width 719 height 11
click at [485, 315] on div at bounding box center [446, 320] width 719 height 11
drag, startPoint x: 496, startPoint y: 280, endPoint x: 501, endPoint y: 279, distance: 4.9
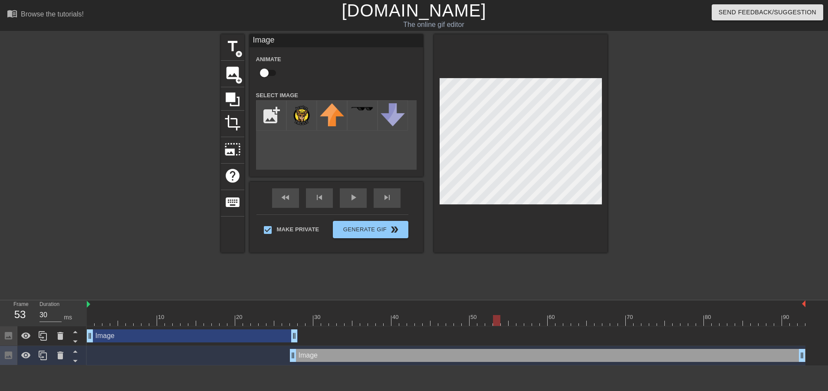
click at [496, 315] on div at bounding box center [446, 320] width 719 height 11
click at [507, 315] on div at bounding box center [446, 320] width 719 height 11
click at [520, 315] on div at bounding box center [446, 320] width 719 height 11
click at [533, 315] on div at bounding box center [446, 320] width 719 height 11
click at [552, 315] on div at bounding box center [446, 320] width 719 height 11
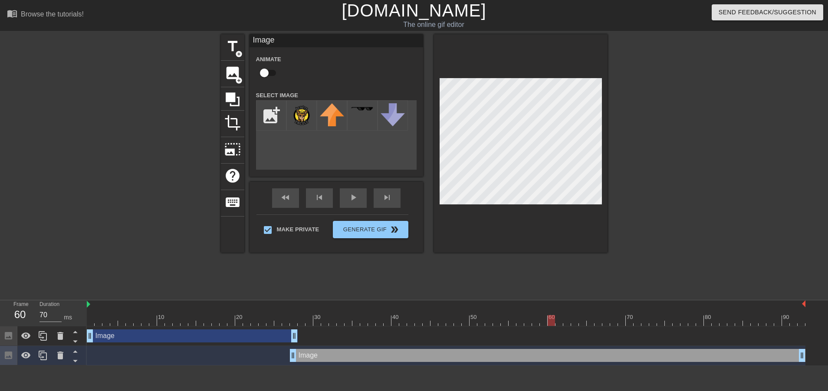
click at [566, 315] on div at bounding box center [446, 320] width 719 height 11
click at [340, 205] on div "play_arrow" at bounding box center [353, 198] width 27 height 20
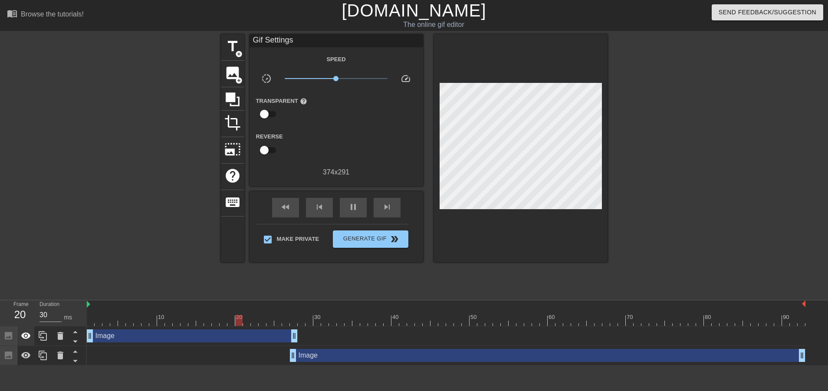
click at [28, 331] on icon at bounding box center [26, 336] width 10 height 10
click at [353, 209] on div "pause" at bounding box center [353, 208] width 27 height 20
click at [282, 211] on span "fast_rewind" at bounding box center [286, 207] width 10 height 10
click at [249, 315] on div at bounding box center [446, 320] width 719 height 11
click at [294, 315] on div at bounding box center [446, 320] width 719 height 11
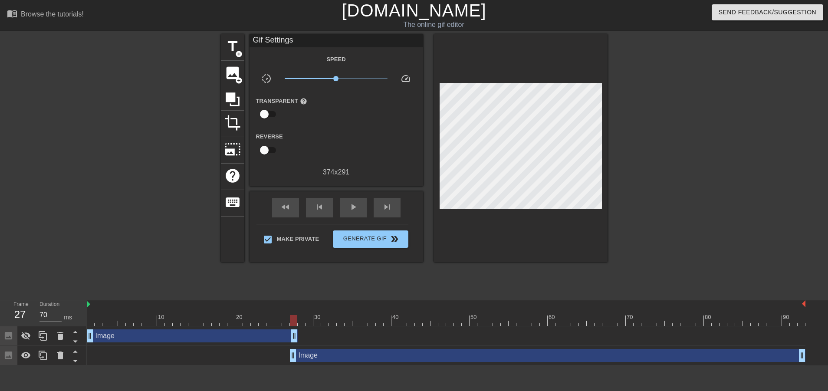
click at [304, 315] on div at bounding box center [446, 320] width 719 height 11
click at [314, 315] on div at bounding box center [446, 320] width 719 height 11
click at [328, 315] on div at bounding box center [446, 320] width 719 height 11
click at [337, 315] on div at bounding box center [446, 320] width 719 height 11
type input "70"
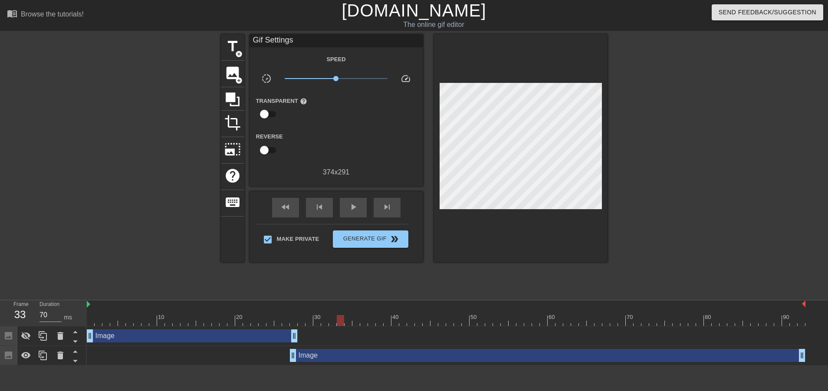
click at [329, 315] on div at bounding box center [446, 320] width 719 height 11
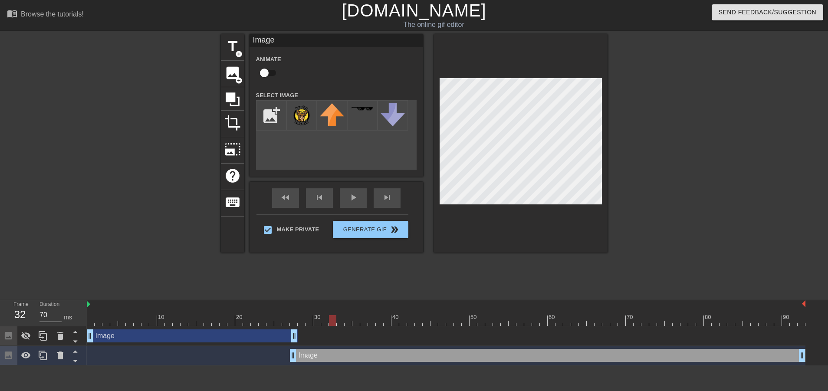
click at [343, 154] on div "add_photo_alternate" at bounding box center [336, 134] width 161 height 69
click at [261, 72] on input "checkbox" at bounding box center [265, 73] width 50 height 17
checkbox input "true"
click at [342, 315] on div at bounding box center [446, 320] width 719 height 11
click at [342, 200] on div "play_arrow" at bounding box center [353, 198] width 27 height 20
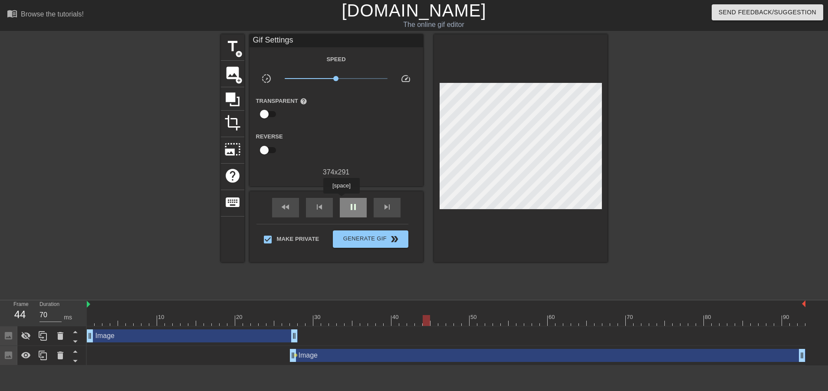
type input "30"
click at [342, 200] on div "pause" at bounding box center [353, 208] width 27 height 20
